Goal: Task Accomplishment & Management: Manage account settings

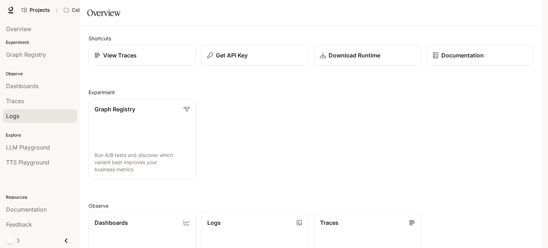
click at [11, 115] on span "Logs" at bounding box center [12, 116] width 13 height 9
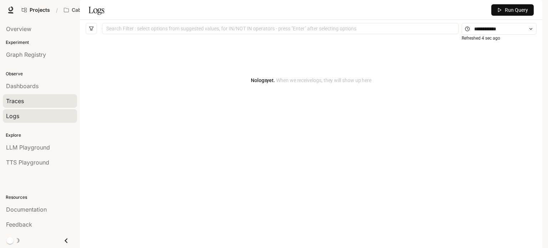
click at [14, 103] on span "Traces" at bounding box center [15, 101] width 18 height 9
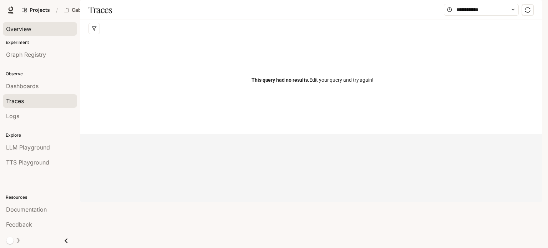
click at [15, 28] on span "Overview" at bounding box center [18, 29] width 25 height 9
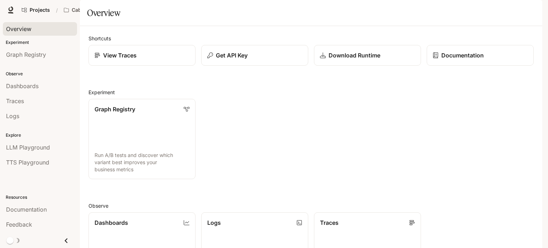
scroll to position [178, 0]
click at [214, 218] on p "Logs" at bounding box center [214, 222] width 14 height 9
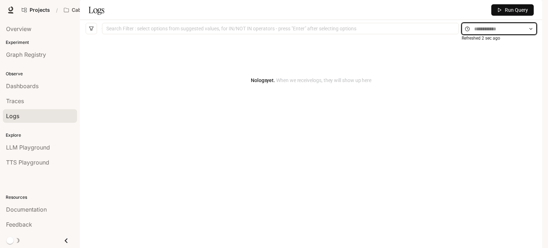
click at [498, 33] on input "text" at bounding box center [499, 29] width 50 height 8
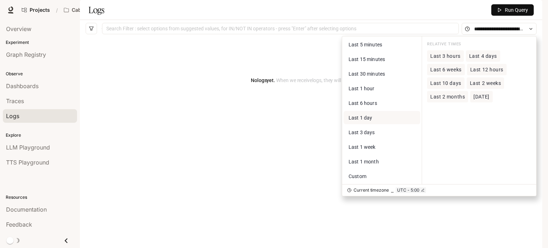
click at [360, 121] on span "Last 1 day" at bounding box center [361, 118] width 24 height 6
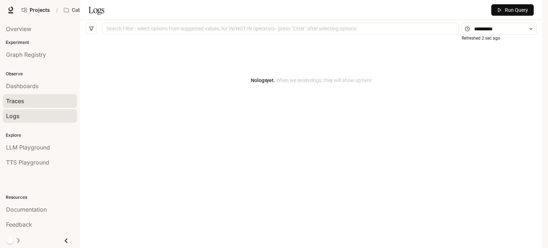
click at [19, 100] on span "Traces" at bounding box center [15, 101] width 18 height 9
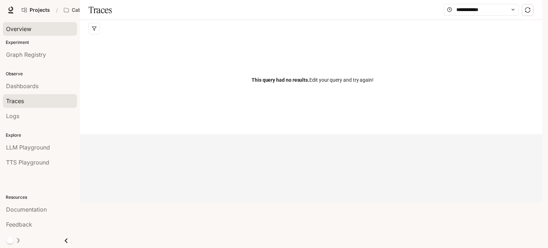
click at [21, 25] on span "Overview" at bounding box center [18, 29] width 25 height 9
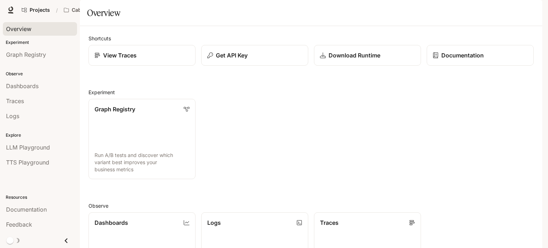
click at [533, 12] on icon "button" at bounding box center [533, 10] width 6 height 6
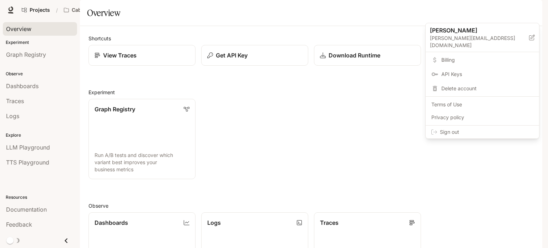
click at [453, 56] on span "Billing" at bounding box center [488, 59] width 92 height 7
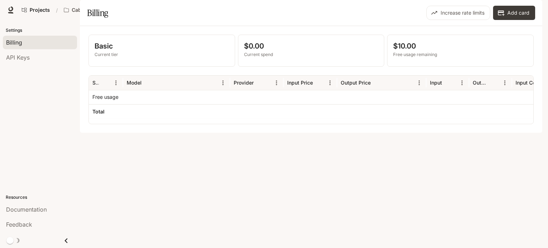
click at [533, 10] on icon "button" at bounding box center [533, 10] width 6 height 6
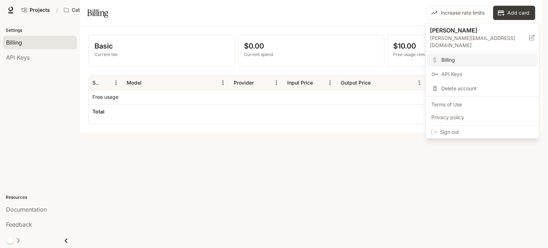
click at [462, 71] on span "API Keys" at bounding box center [488, 74] width 92 height 7
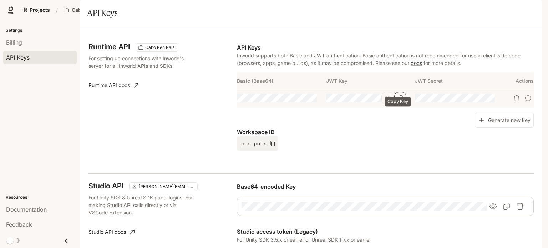
click at [398, 101] on icon "Copy Key" at bounding box center [401, 98] width 6 height 6
click at [297, 101] on icon "button" at bounding box center [299, 98] width 6 height 6
click at [475, 101] on icon "button" at bounding box center [477, 98] width 6 height 6
click at [391, 151] on div "Workspace ID pen_pals" at bounding box center [385, 139] width 297 height 23
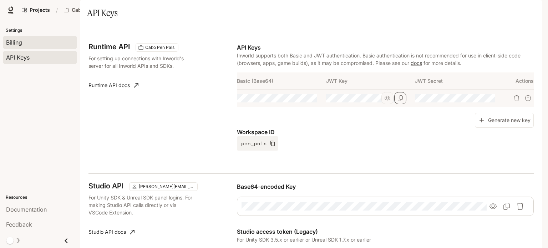
click at [17, 43] on span "Billing" at bounding box center [14, 42] width 16 height 9
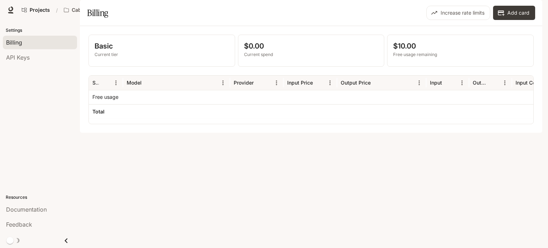
click at [531, 9] on icon "button" at bounding box center [533, 10] width 6 height 6
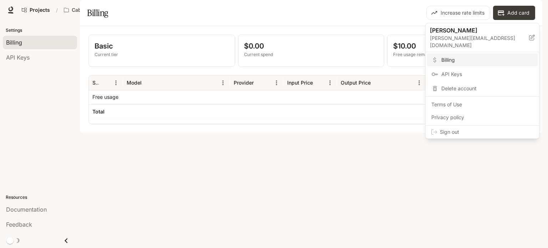
click at [326, 28] on div at bounding box center [274, 124] width 548 height 248
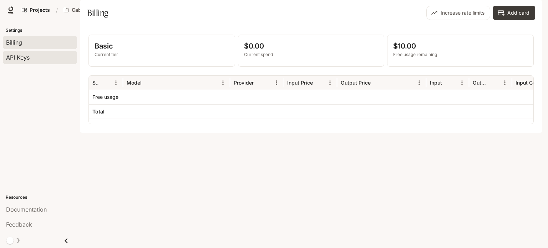
click at [23, 57] on span "API Keys" at bounding box center [18, 57] width 24 height 9
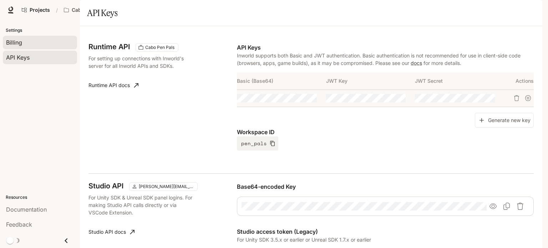
click at [14, 41] on span "Billing" at bounding box center [14, 42] width 16 height 9
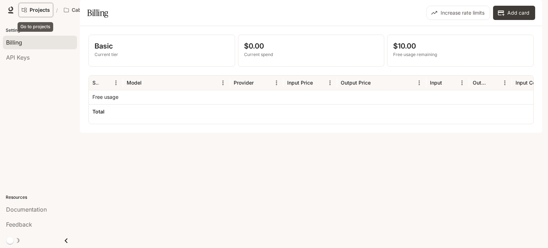
click at [35, 9] on span "Projects" at bounding box center [40, 10] width 20 height 6
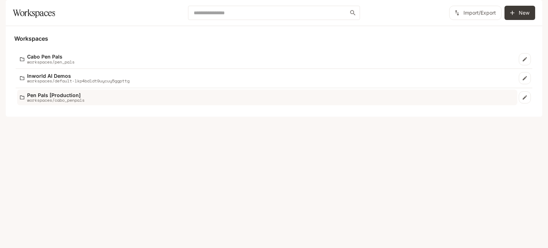
click at [47, 102] on p "workspaces/cabo_penpals" at bounding box center [55, 100] width 57 height 5
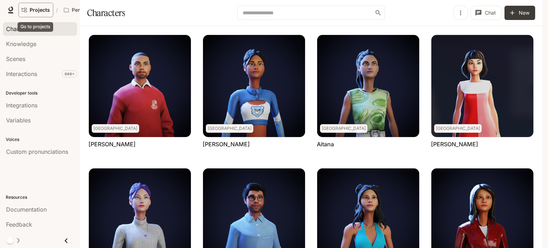
click at [35, 10] on span "Projects" at bounding box center [40, 10] width 20 height 6
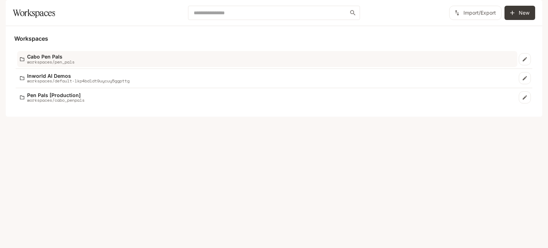
click at [47, 59] on p "Cabo Pen Pals" at bounding box center [50, 56] width 47 height 5
